Goal: Task Accomplishment & Management: Manage account settings

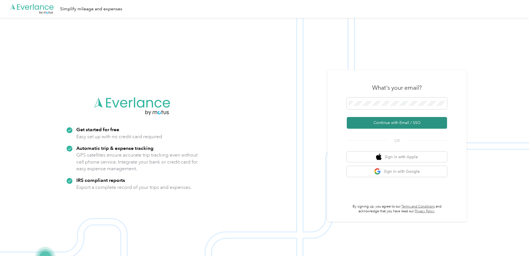
click at [388, 121] on button "Continue with Email / SSO" at bounding box center [397, 123] width 100 height 12
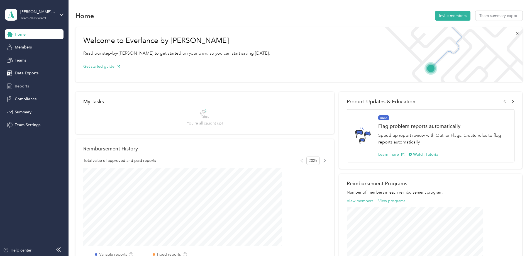
click at [20, 85] on span "Reports" at bounding box center [22, 86] width 14 height 6
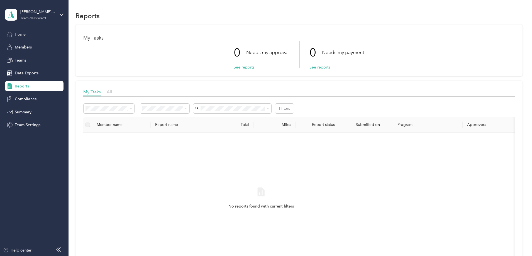
click at [16, 35] on span "Home" at bounding box center [20, 34] width 11 height 6
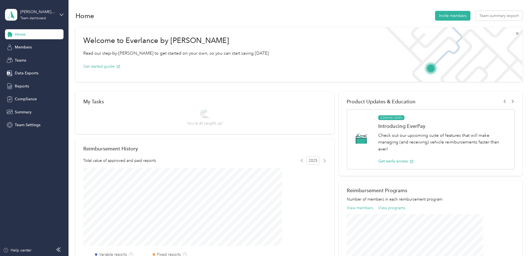
click at [515, 32] on icon at bounding box center [517, 33] width 4 height 4
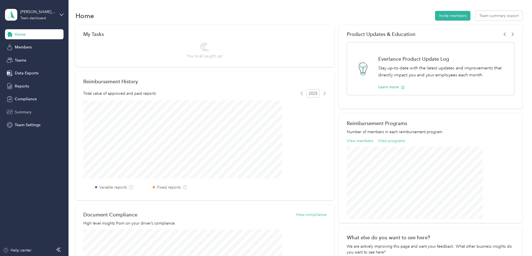
click at [21, 111] on span "Summary" at bounding box center [23, 112] width 17 height 6
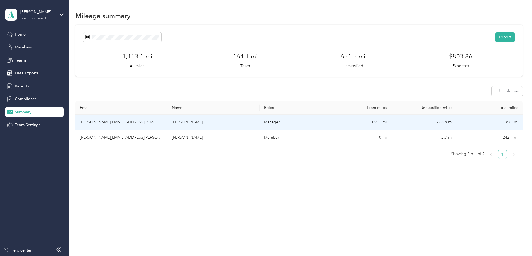
click at [130, 121] on td "todd.daugherty@convergint.com" at bounding box center [122, 122] width 92 height 15
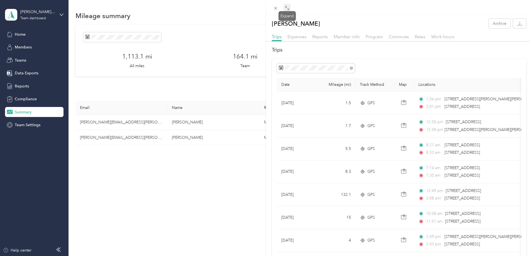
click at [287, 9] on icon at bounding box center [287, 8] width 4 height 4
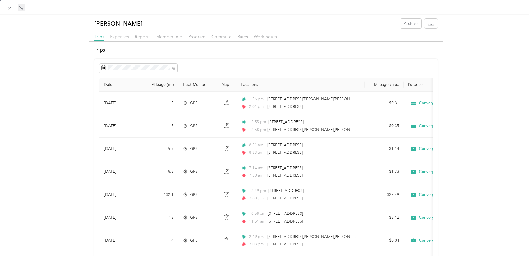
click at [118, 37] on span "Expenses" at bounding box center [119, 36] width 19 height 5
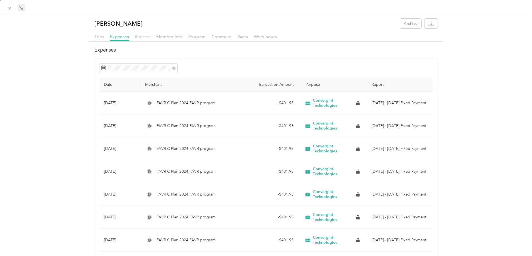
click at [144, 35] on span "Reports" at bounding box center [143, 36] width 16 height 5
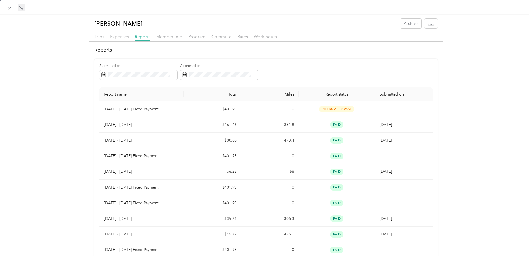
click at [116, 38] on span "Expenses" at bounding box center [119, 36] width 19 height 5
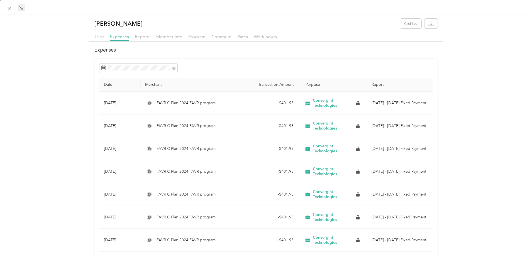
click at [101, 37] on span "Trips" at bounding box center [99, 36] width 10 height 5
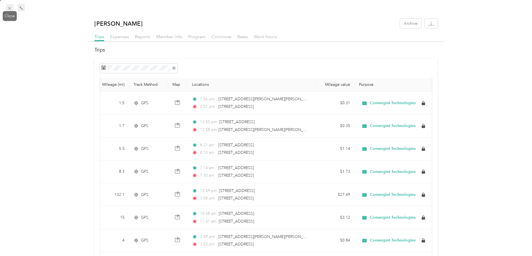
click at [10, 9] on icon at bounding box center [9, 8] width 3 height 3
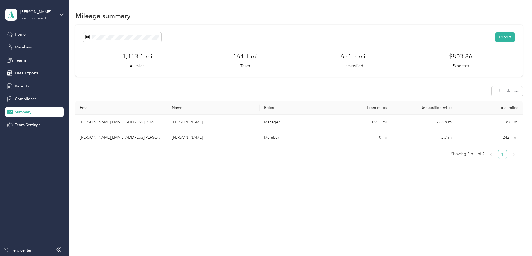
click at [63, 15] on icon at bounding box center [62, 15] width 4 height 4
click at [24, 71] on div "Log out" at bounding box center [20, 71] width 21 height 6
